Goal: Task Accomplishment & Management: Manage account settings

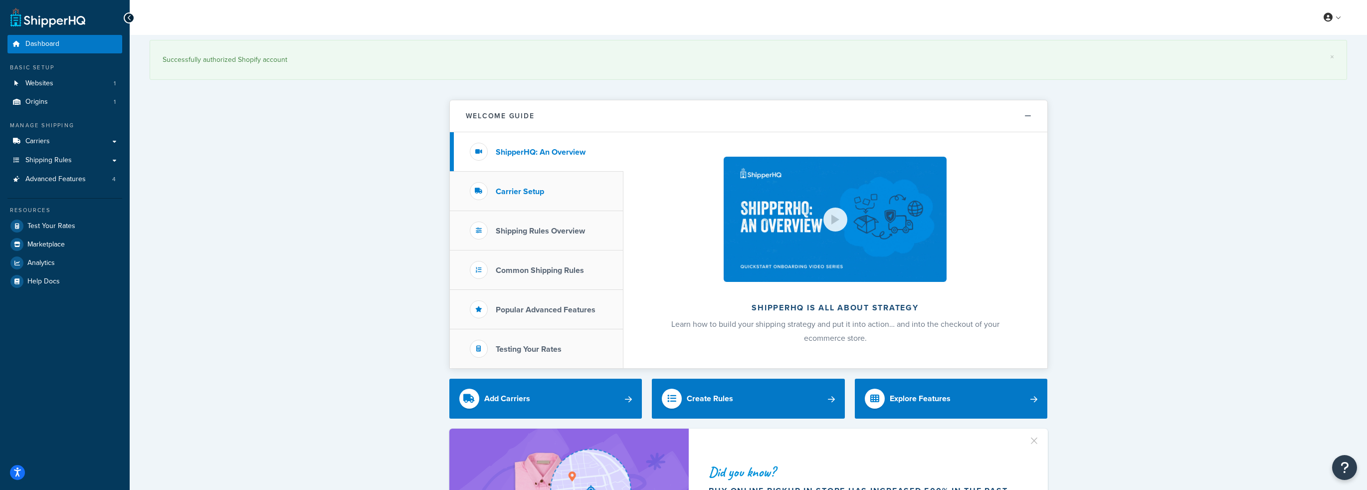
click at [486, 195] on div at bounding box center [479, 191] width 18 height 18
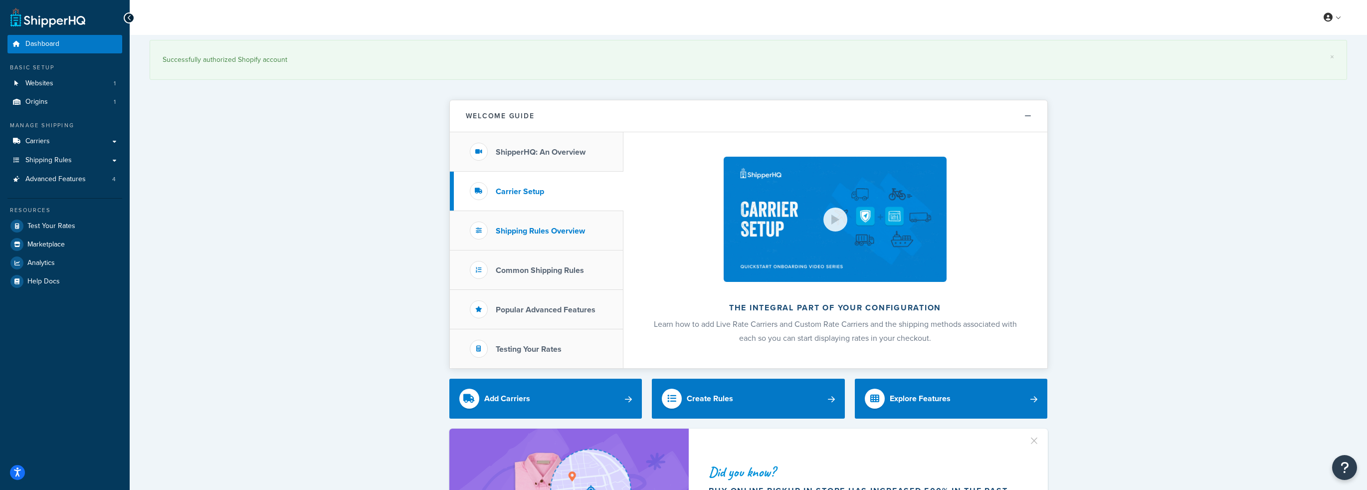
click at [501, 232] on h3 "Shipping Rules Overview" at bounding box center [540, 230] width 89 height 9
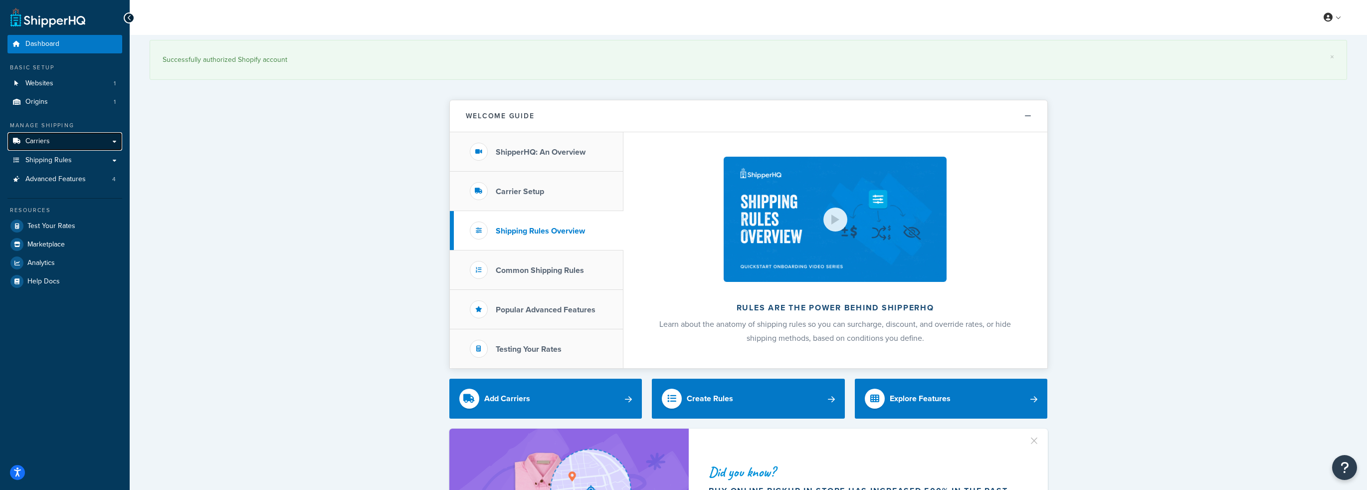
click at [77, 144] on link "Carriers" at bounding box center [64, 141] width 115 height 18
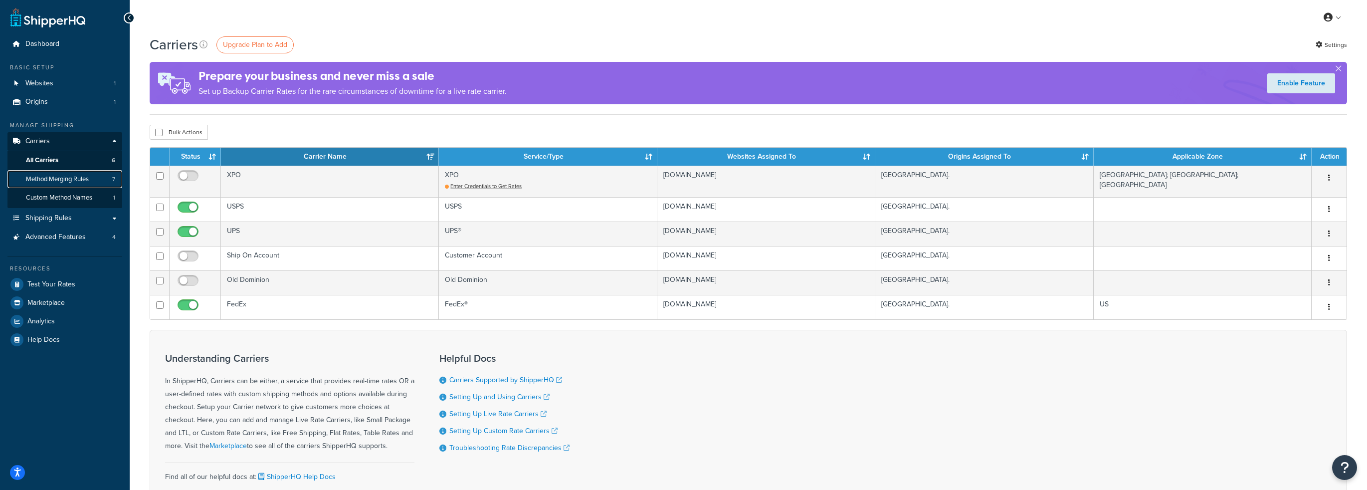
click at [82, 183] on span "Method Merging Rules" at bounding box center [57, 179] width 63 height 8
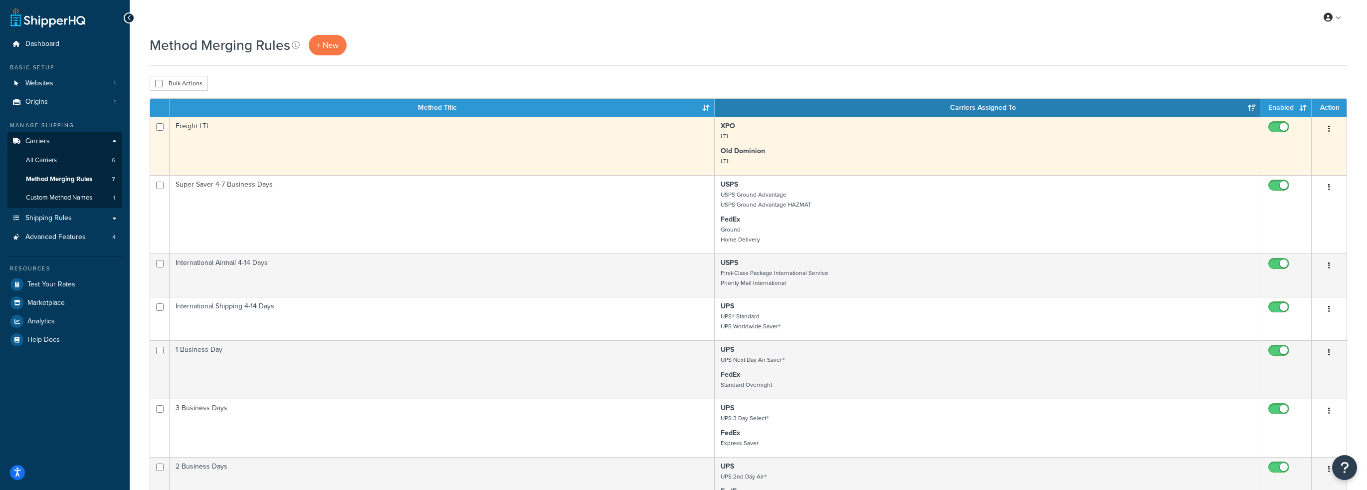
click at [1328, 127] on icon "button" at bounding box center [1329, 128] width 2 height 7
click at [1281, 154] on link "Edit" at bounding box center [1288, 152] width 79 height 20
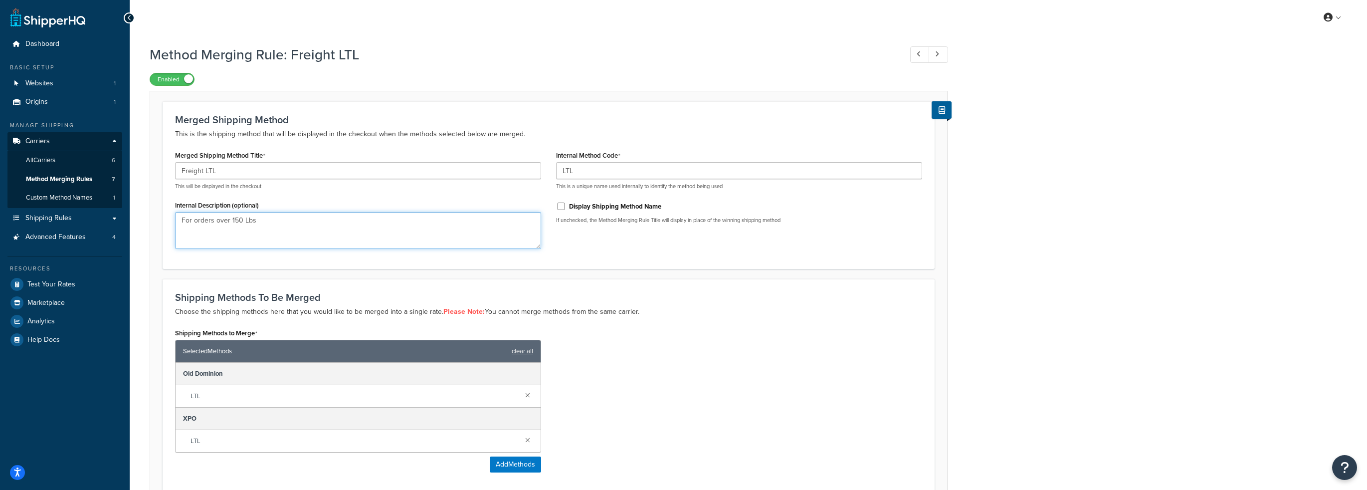
click at [298, 222] on textarea "For orders over 150 Lbs" at bounding box center [358, 230] width 366 height 37
click at [943, 52] on link at bounding box center [938, 54] width 19 height 16
type input "International Shipping 4-14 Days"
type input "INTLGROUND"
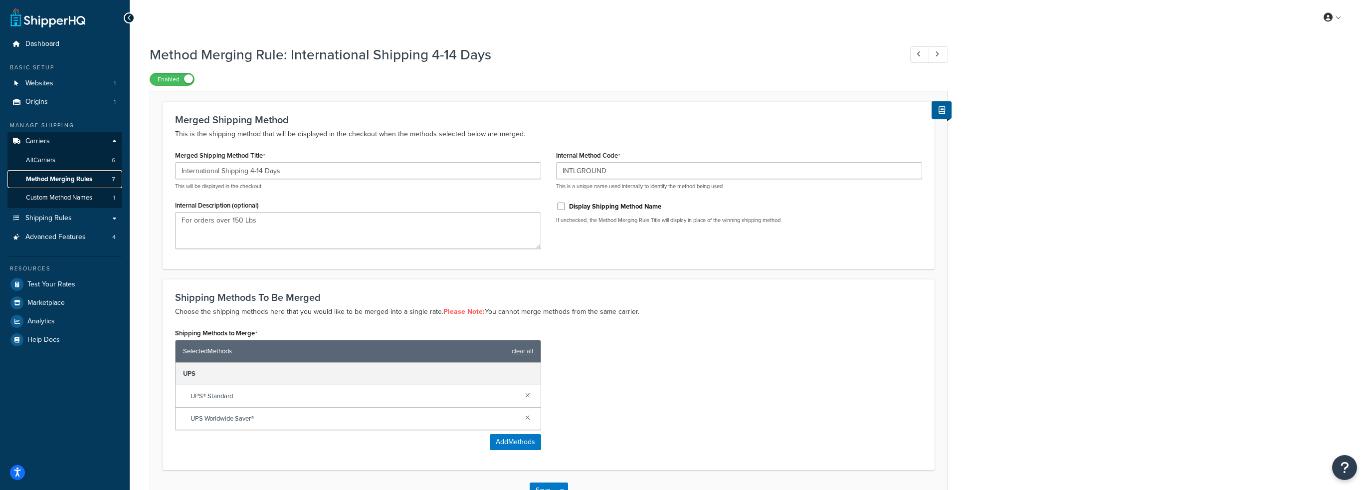
click at [52, 177] on span "Method Merging Rules" at bounding box center [59, 179] width 66 height 8
click at [63, 181] on span "Method Merging Rules" at bounding box center [59, 179] width 66 height 8
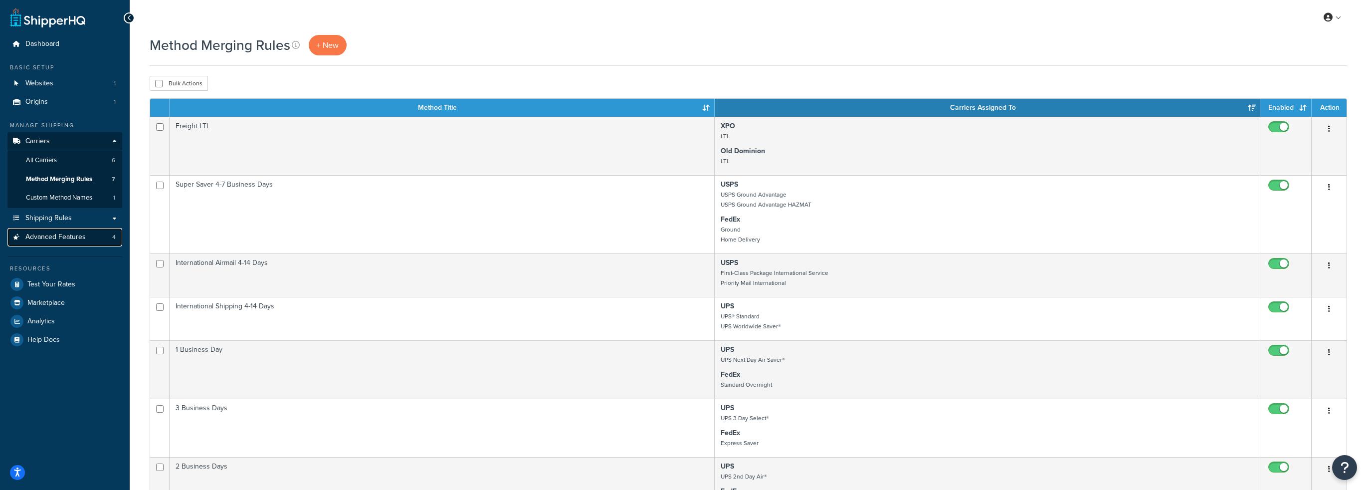
click at [60, 235] on span "Advanced Features" at bounding box center [55, 237] width 60 height 8
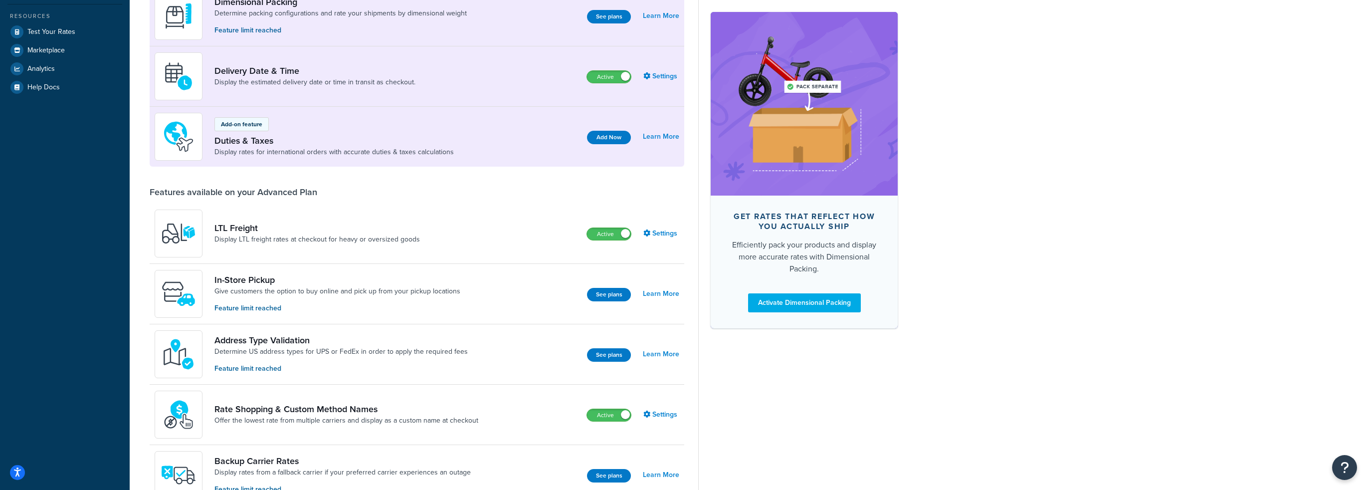
scroll to position [227, 0]
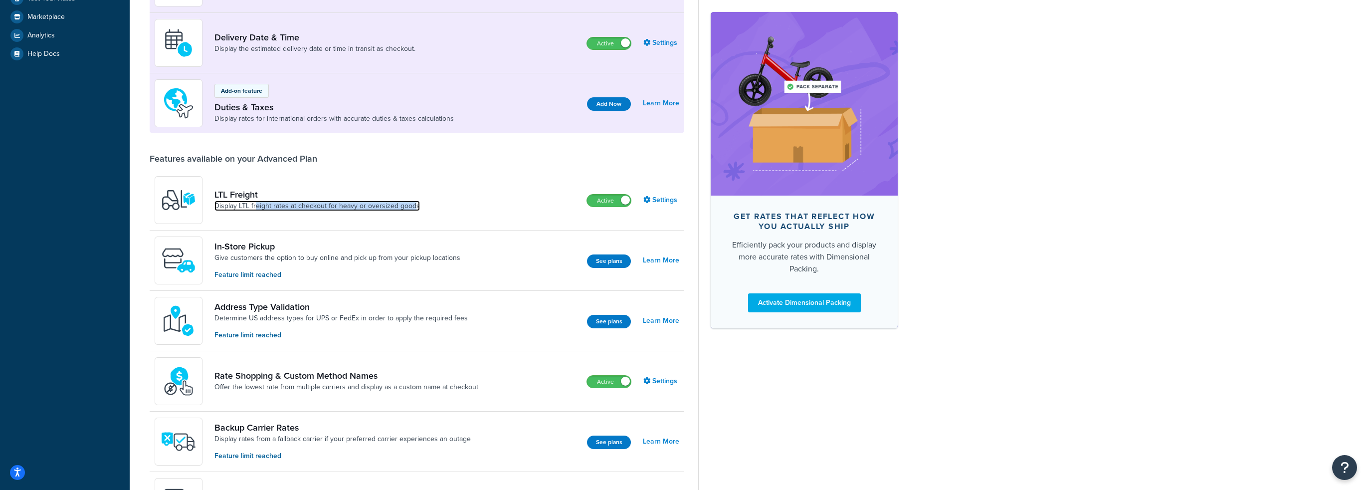
drag, startPoint x: 256, startPoint y: 226, endPoint x: 460, endPoint y: 223, distance: 204.5
click at [665, 207] on link "Settings" at bounding box center [661, 200] width 36 height 14
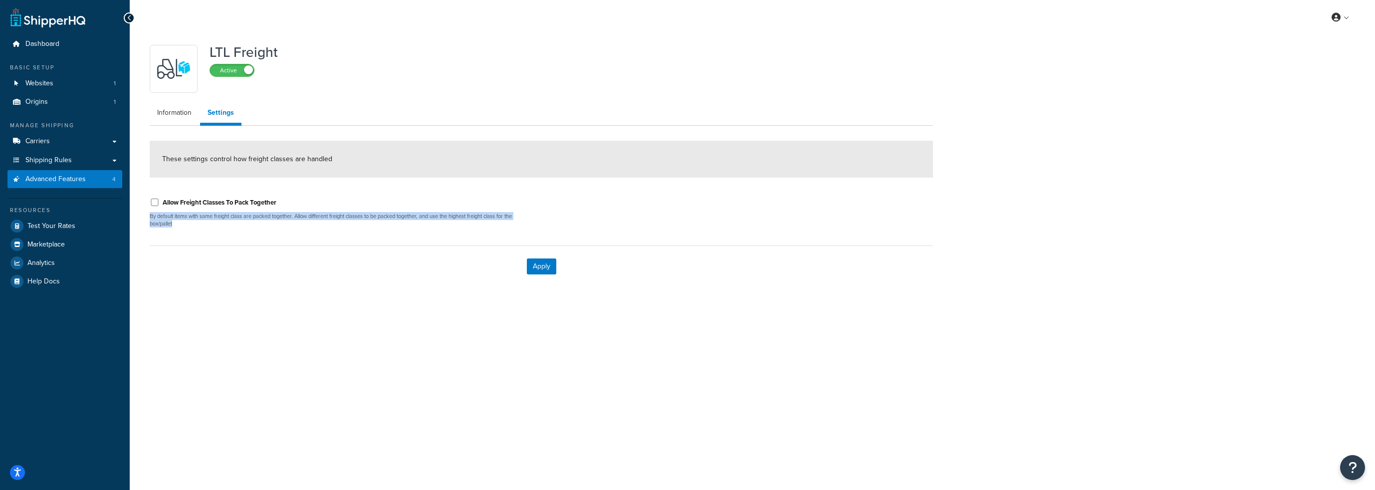
drag, startPoint x: 146, startPoint y: 215, endPoint x: 139, endPoint y: 213, distance: 7.1
click at [139, 213] on div "LTL Freight Active Information Settings These settings control how freight clas…" at bounding box center [752, 173] width 1245 height 277
click at [212, 215] on p "By default items with same freight class are packed together. Allow different f…" at bounding box center [342, 219] width 384 height 15
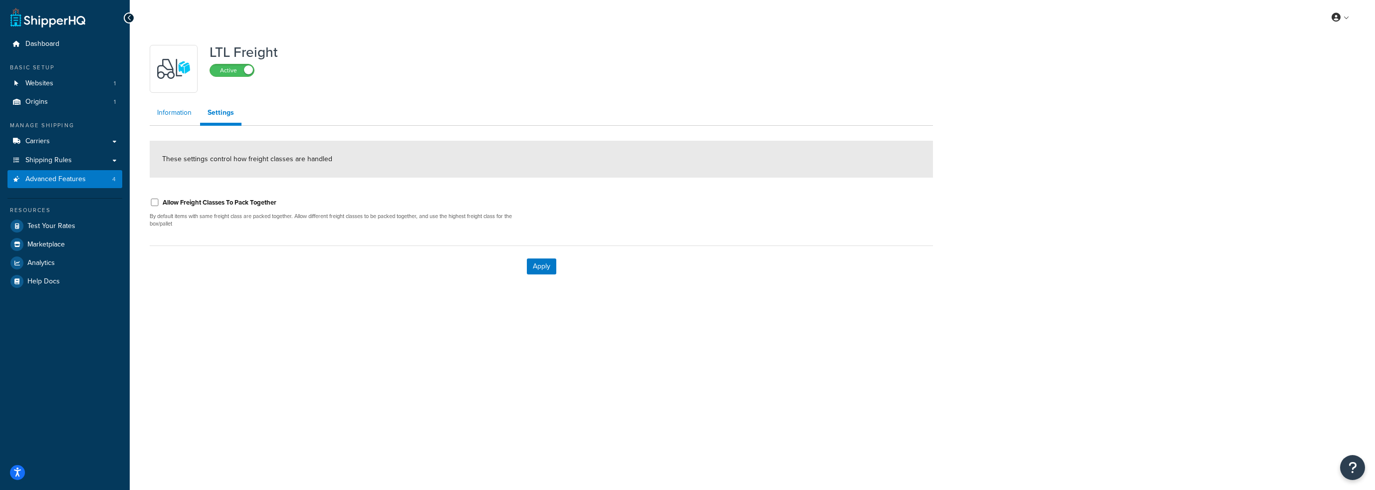
click at [180, 114] on link "Information" at bounding box center [174, 113] width 49 height 20
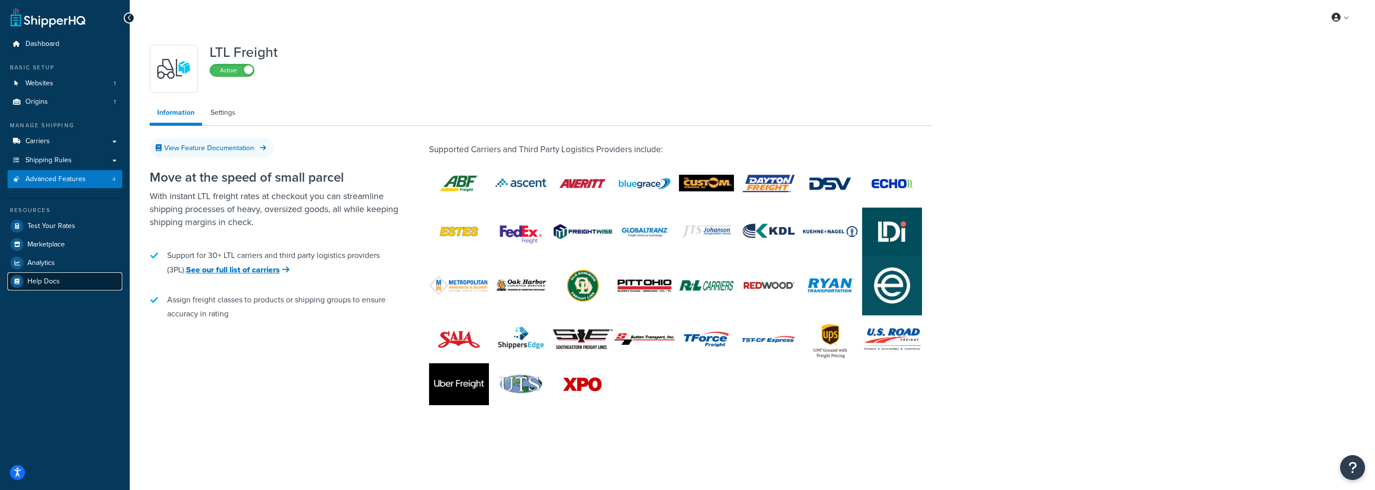
click at [32, 278] on span "Help Docs" at bounding box center [43, 281] width 32 height 8
click at [32, 138] on span "Carriers" at bounding box center [37, 141] width 24 height 8
